Goal: Transaction & Acquisition: Purchase product/service

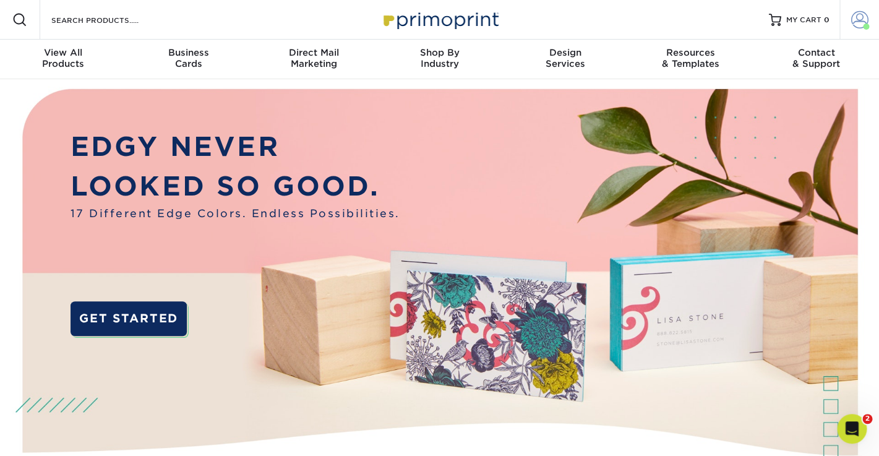
click at [861, 20] on span at bounding box center [860, 19] width 17 height 17
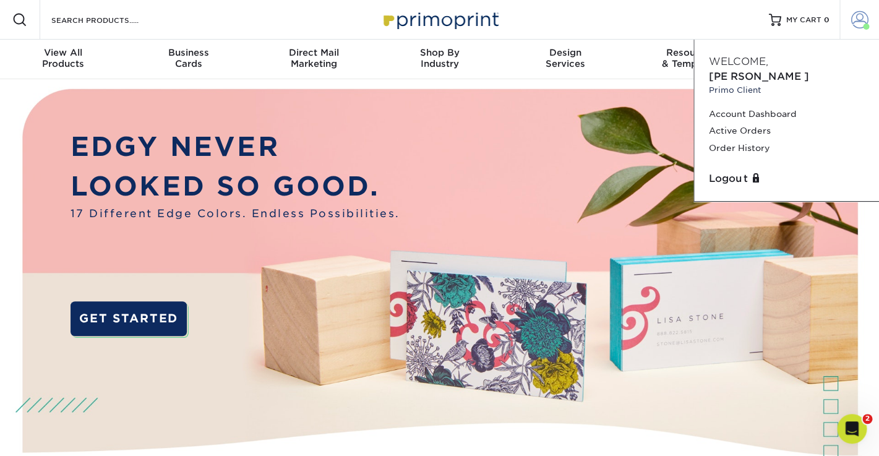
click at [858, 24] on span at bounding box center [860, 19] width 17 height 17
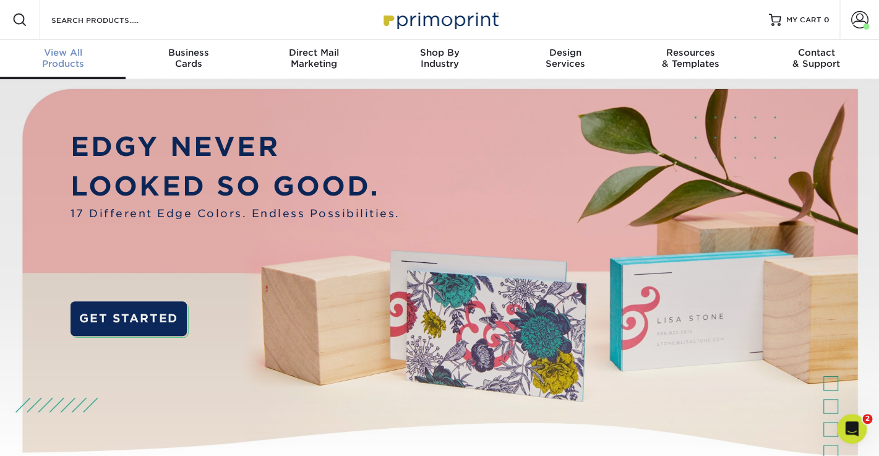
click at [67, 54] on span "View All" at bounding box center [63, 52] width 126 height 11
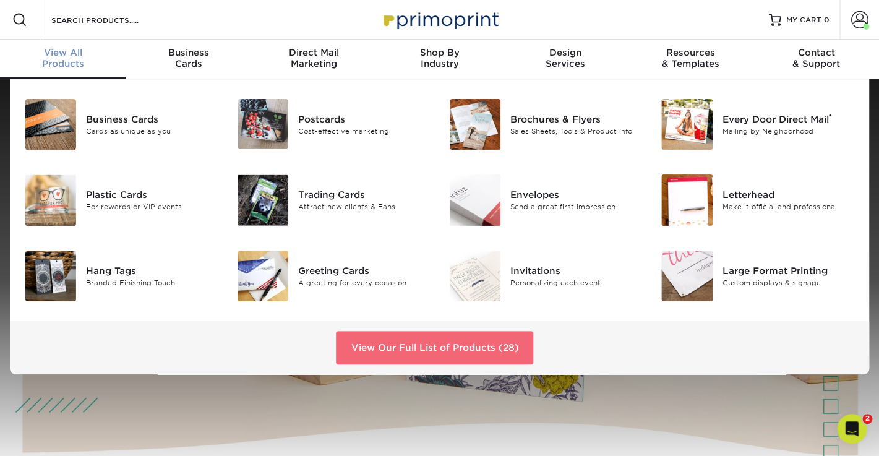
click at [425, 349] on link "View Our Full List of Products (28)" at bounding box center [434, 347] width 197 height 33
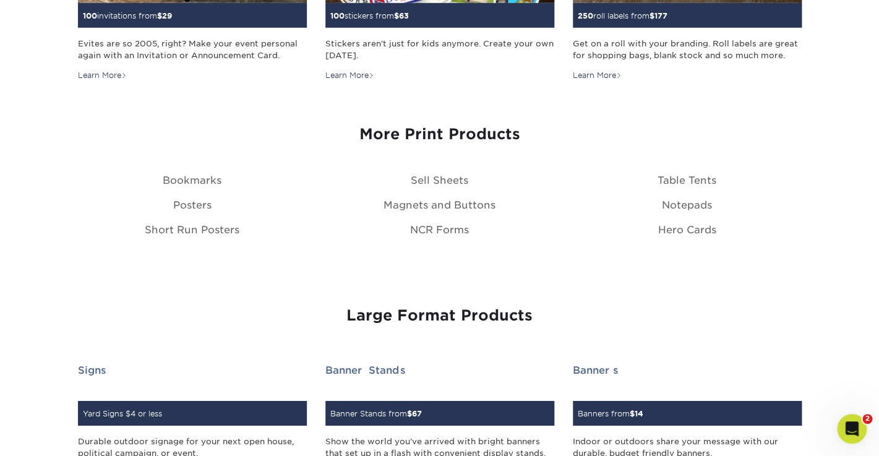
scroll to position [1405, 0]
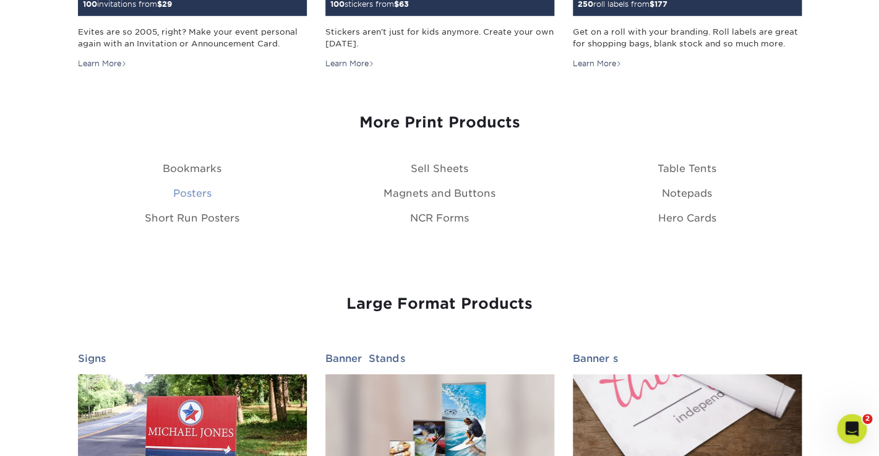
click at [196, 191] on link "Posters" at bounding box center [192, 194] width 38 height 12
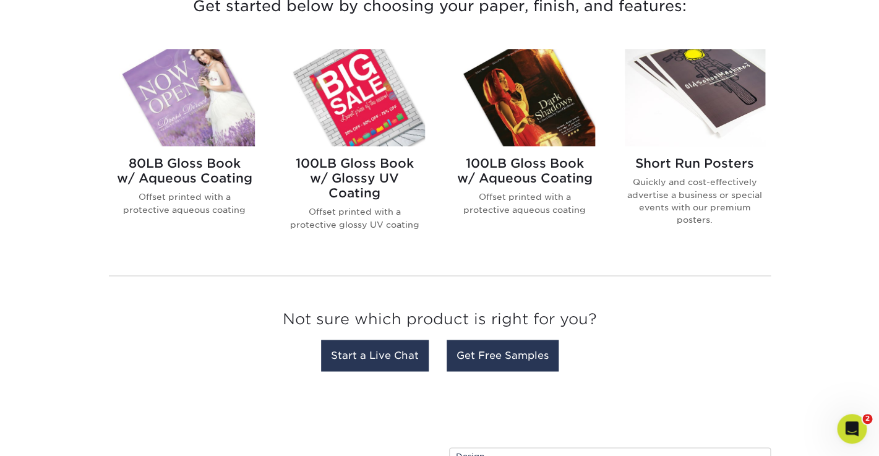
scroll to position [329, 0]
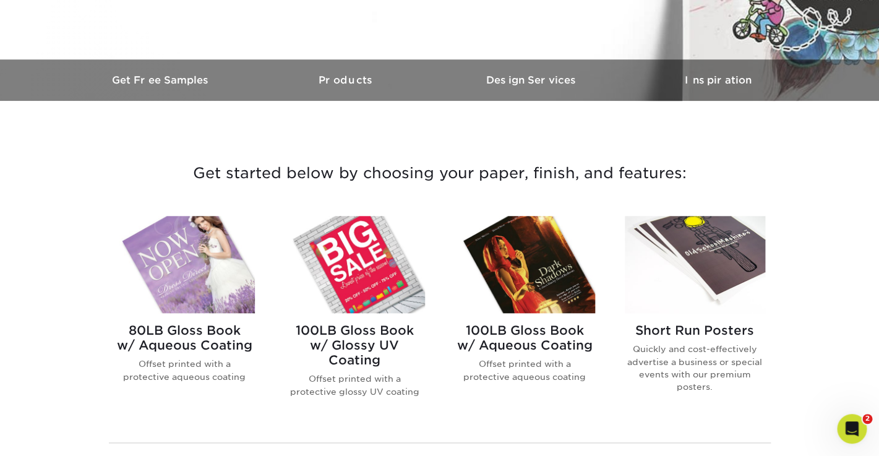
click at [696, 347] on p "Quickly and cost-effectively advertise a business or special events with our pr…" at bounding box center [695, 368] width 140 height 51
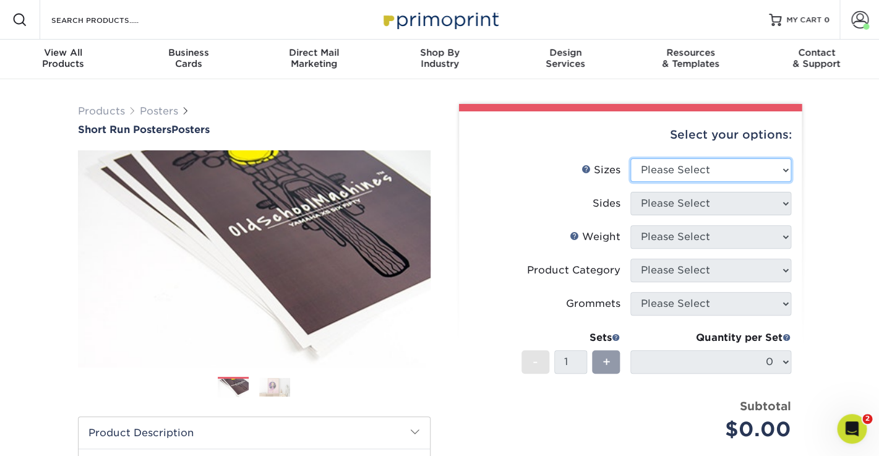
click at [631, 158] on select "Please Select 12" x 12" 12" x 15" 12" x 17" 12" x 18" 12" x 20" 12" x 24" 12" x…" at bounding box center [711, 170] width 161 height 24
select select "24.00x24.00"
click option "24" x 24"" at bounding box center [0, 0] width 0 height 0
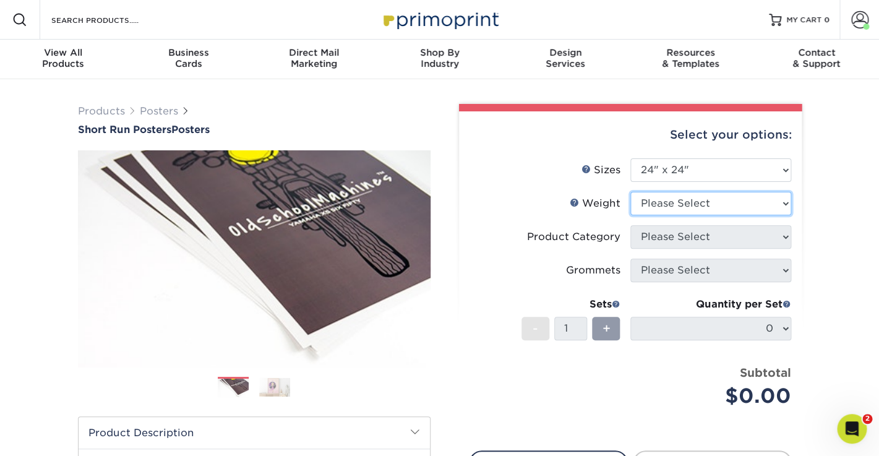
select select "12PTC2S"
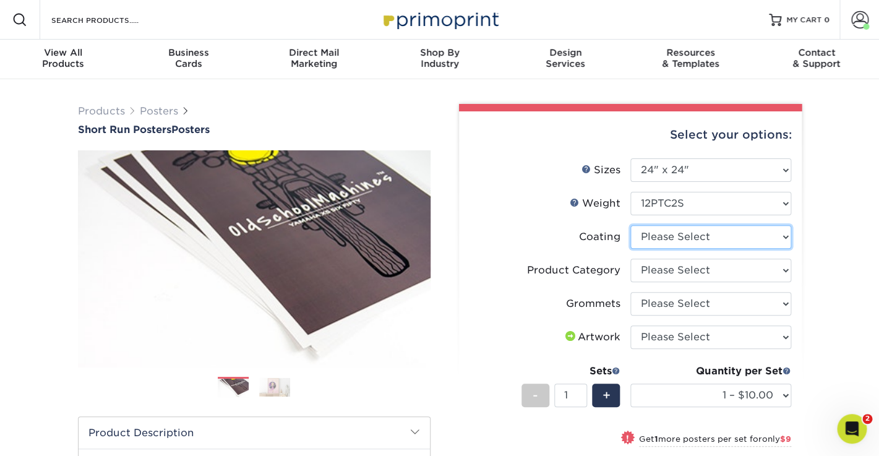
select select "3e7618de-abca-4bda-9f97-8b9129e913d8"
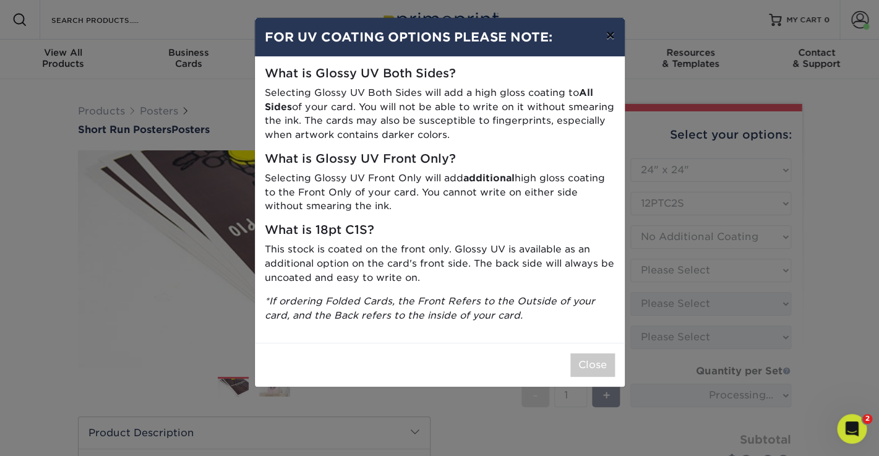
click at [611, 35] on button "×" at bounding box center [610, 35] width 28 height 35
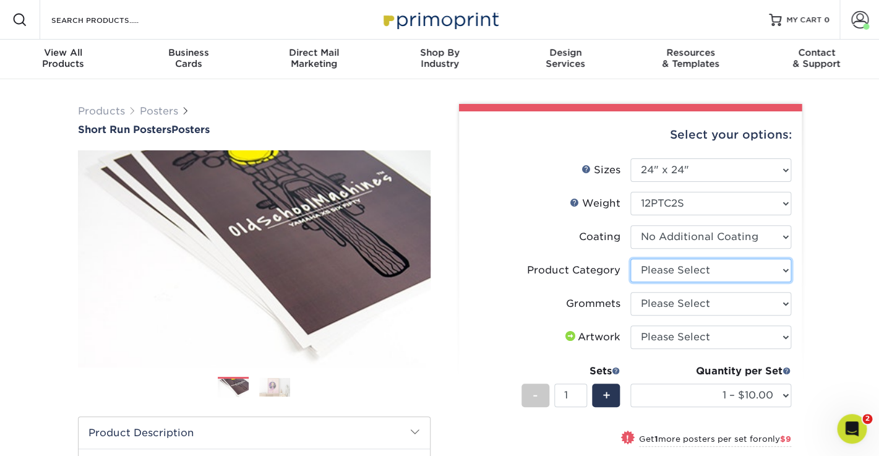
select select "fa4be506-53fb-4ae9-92ef-b1dd4b719e38"
click option "Blockout Poster" at bounding box center [0, 0] width 0 height 0
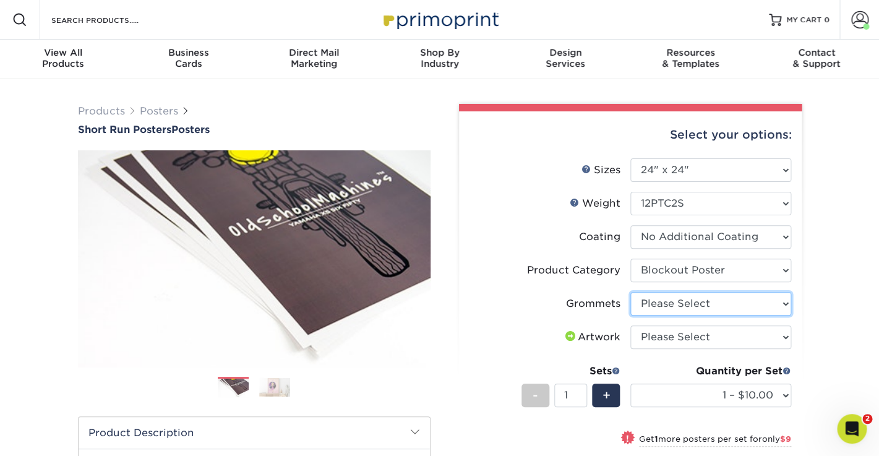
select select "90d329df-db80-4206-b821-ff9d3f363977"
click option "No Grommets" at bounding box center [0, 0] width 0 height 0
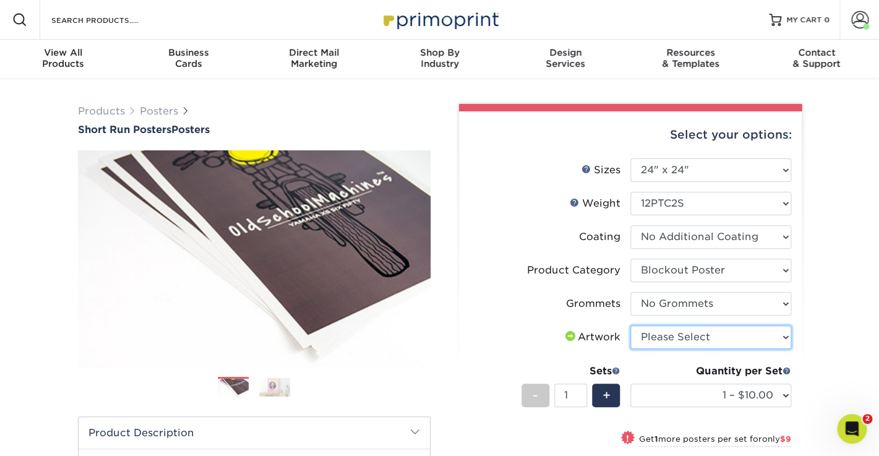
select select "upload"
click option "I will upload files" at bounding box center [0, 0] width 0 height 0
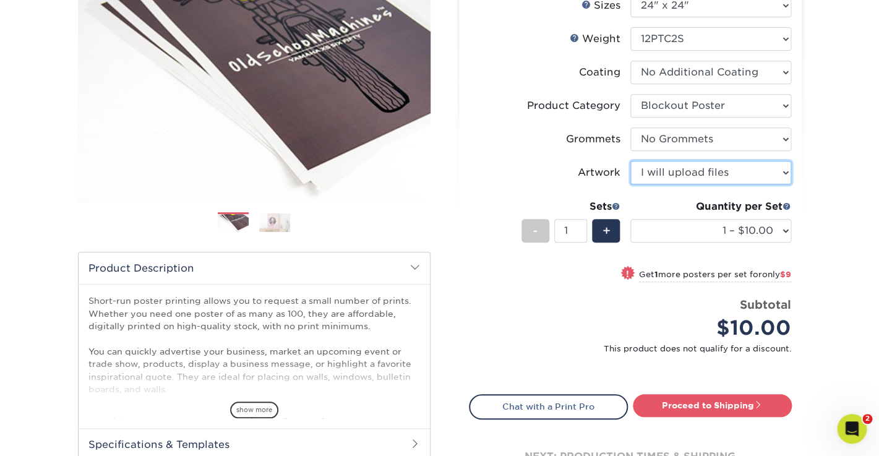
scroll to position [171, 0]
